Goal: Find specific page/section: Find specific page/section

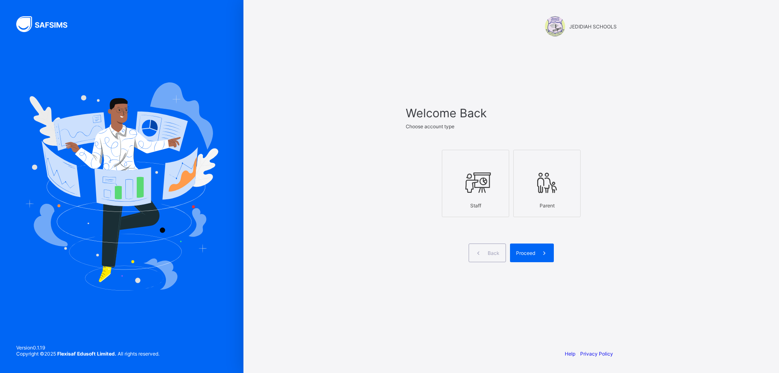
click at [462, 196] on div at bounding box center [475, 182] width 58 height 32
click at [519, 257] on div "Proceed" at bounding box center [532, 252] width 44 height 19
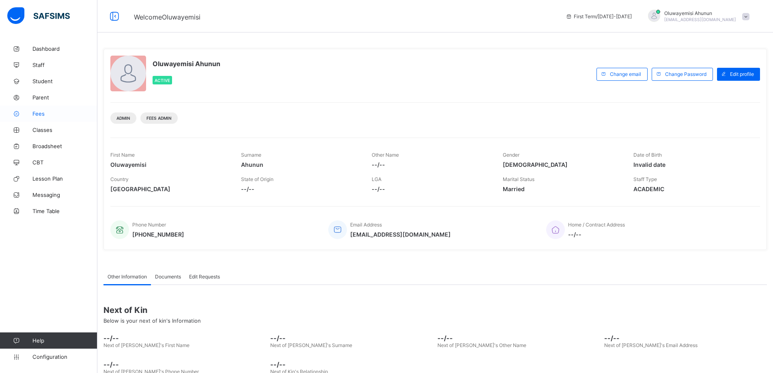
click at [37, 117] on link "Fees" at bounding box center [48, 113] width 97 height 16
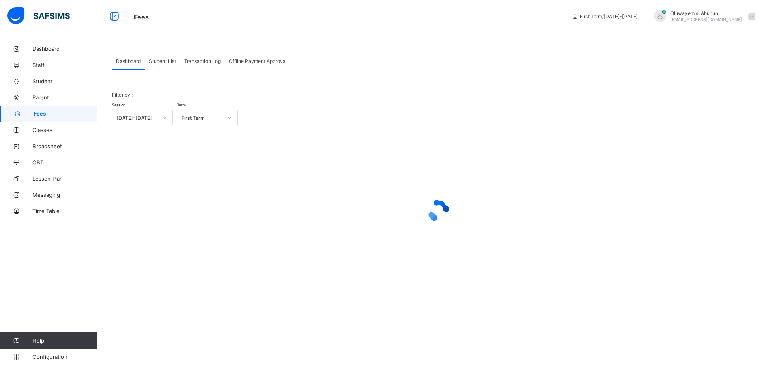
click at [161, 60] on span "Student List" at bounding box center [162, 61] width 27 height 6
